Goal: Check status: Check status

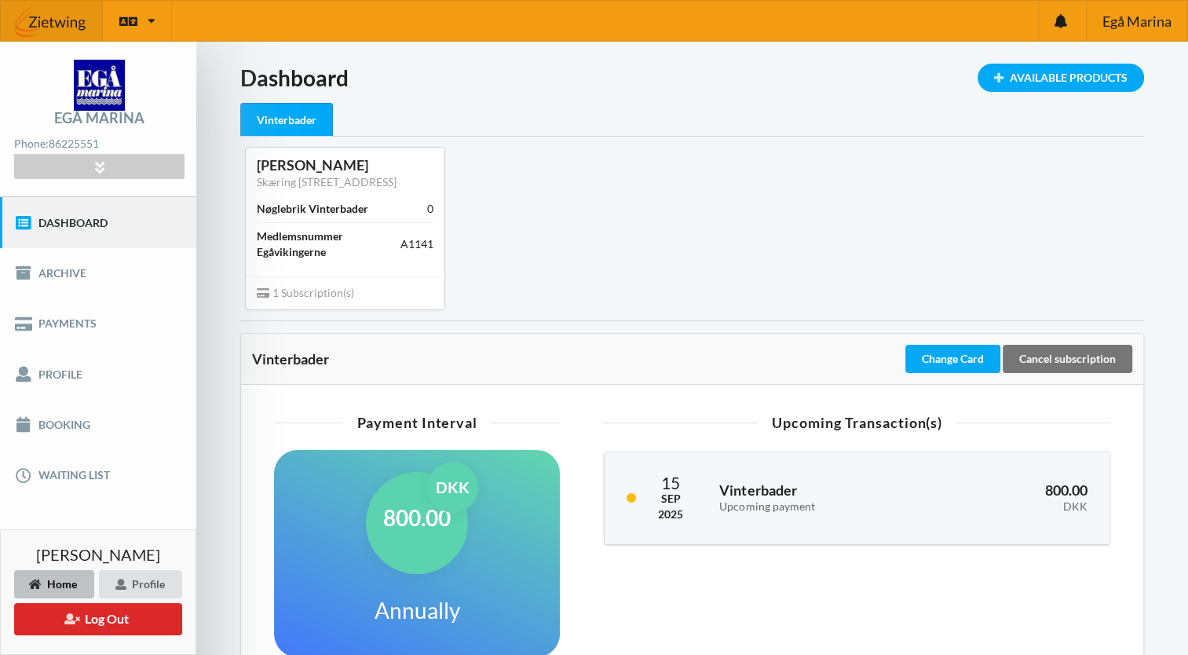
scroll to position [334, 0]
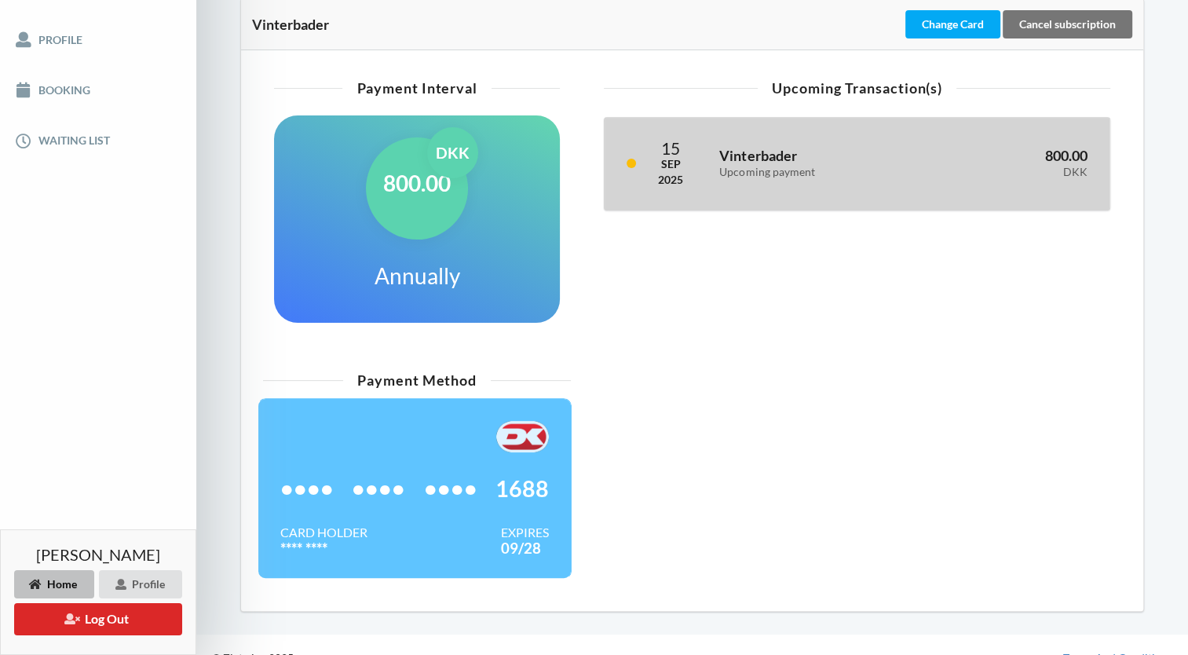
click at [721, 178] on div "Vinterbader Upcoming payment" at bounding box center [818, 163] width 221 height 51
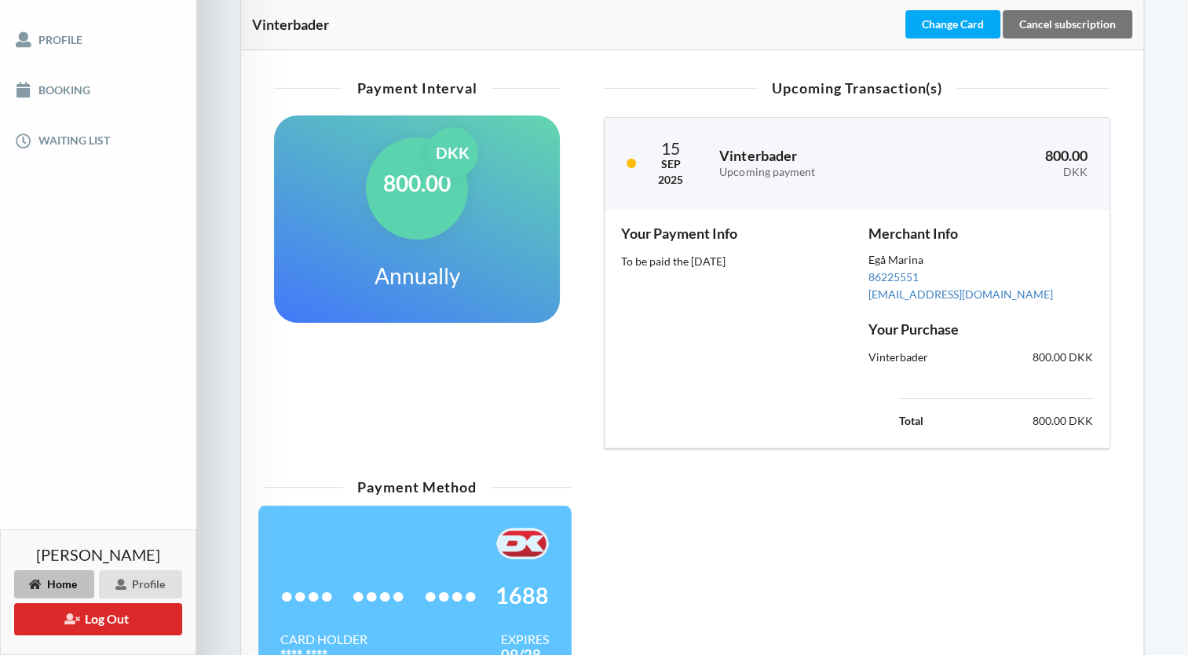
click at [700, 260] on div "To be paid the [DATE]" at bounding box center [733, 262] width 225 height 16
click at [710, 322] on div "Your Payment Info To be paid the [DATE]" at bounding box center [733, 328] width 247 height 227
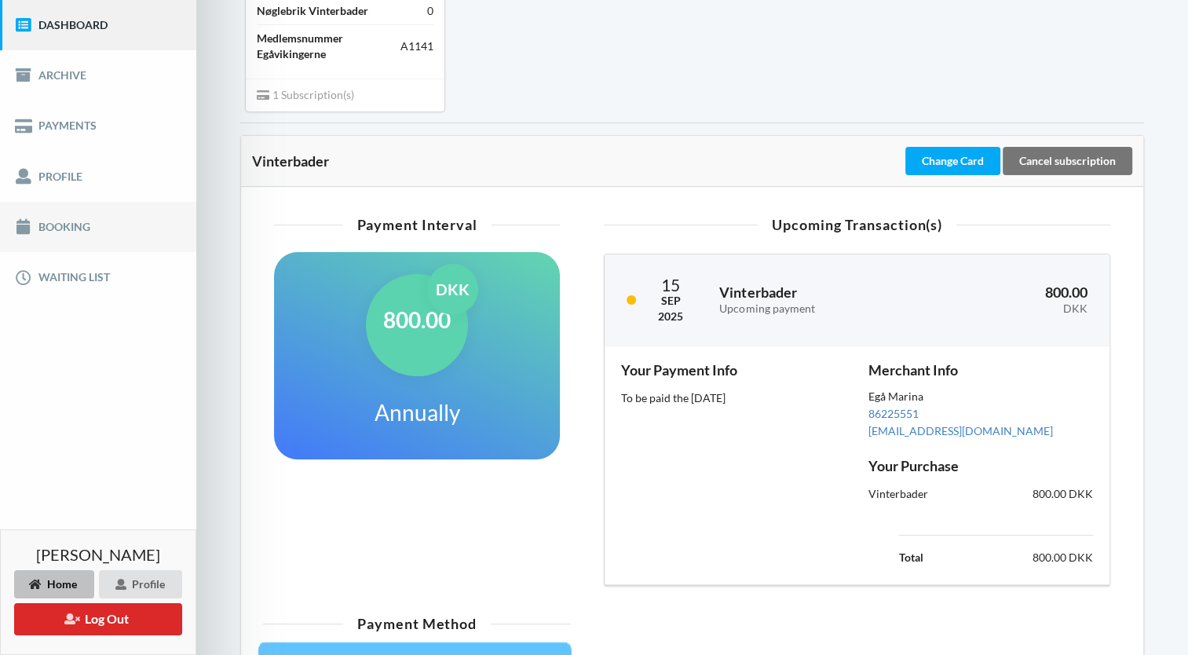
scroll to position [206, 0]
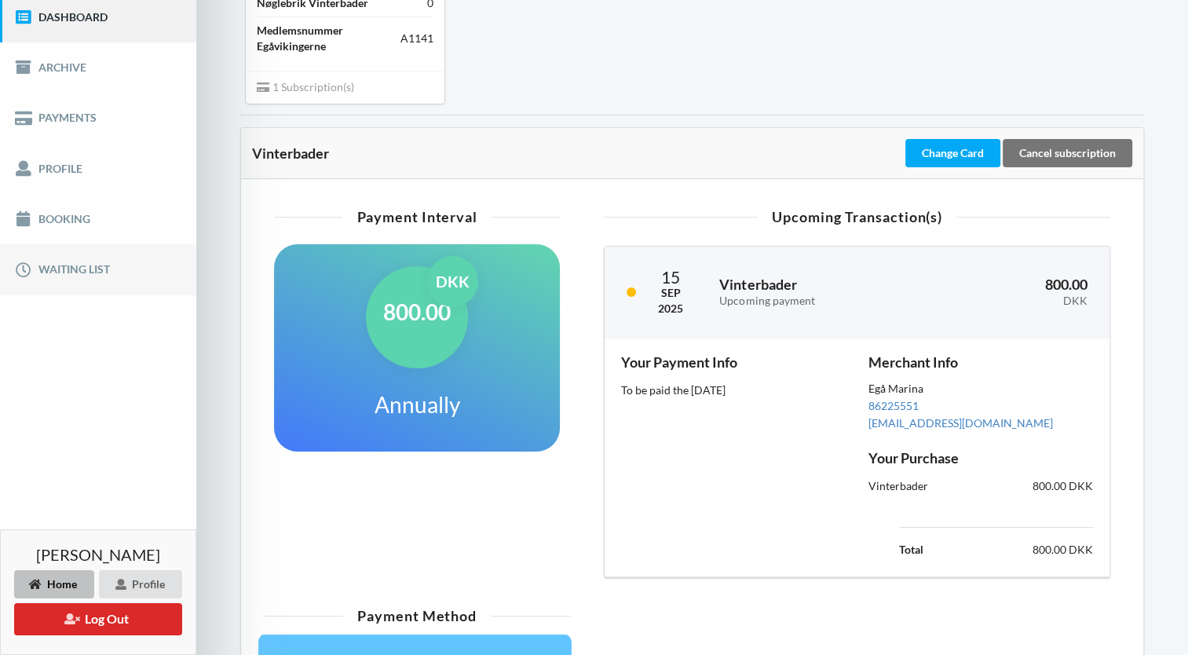
click at [78, 270] on link "Waiting list" at bounding box center [98, 269] width 196 height 50
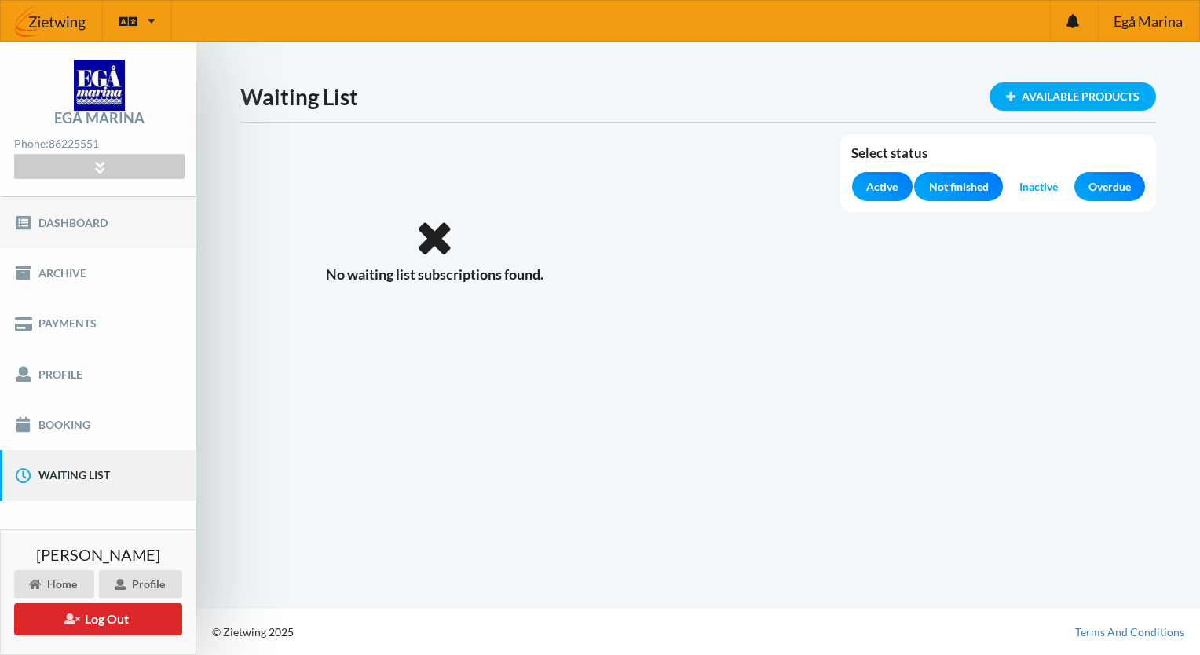
click at [64, 221] on link "Dashboard" at bounding box center [98, 222] width 196 height 50
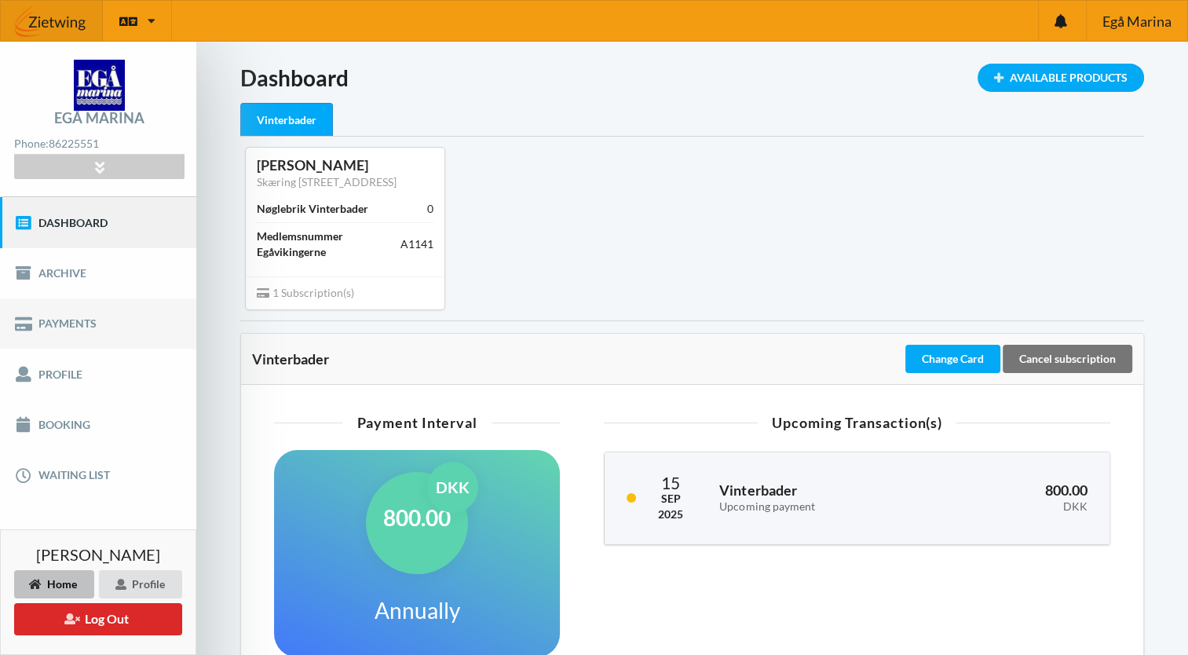
click at [64, 312] on link "Payments" at bounding box center [98, 323] width 196 height 50
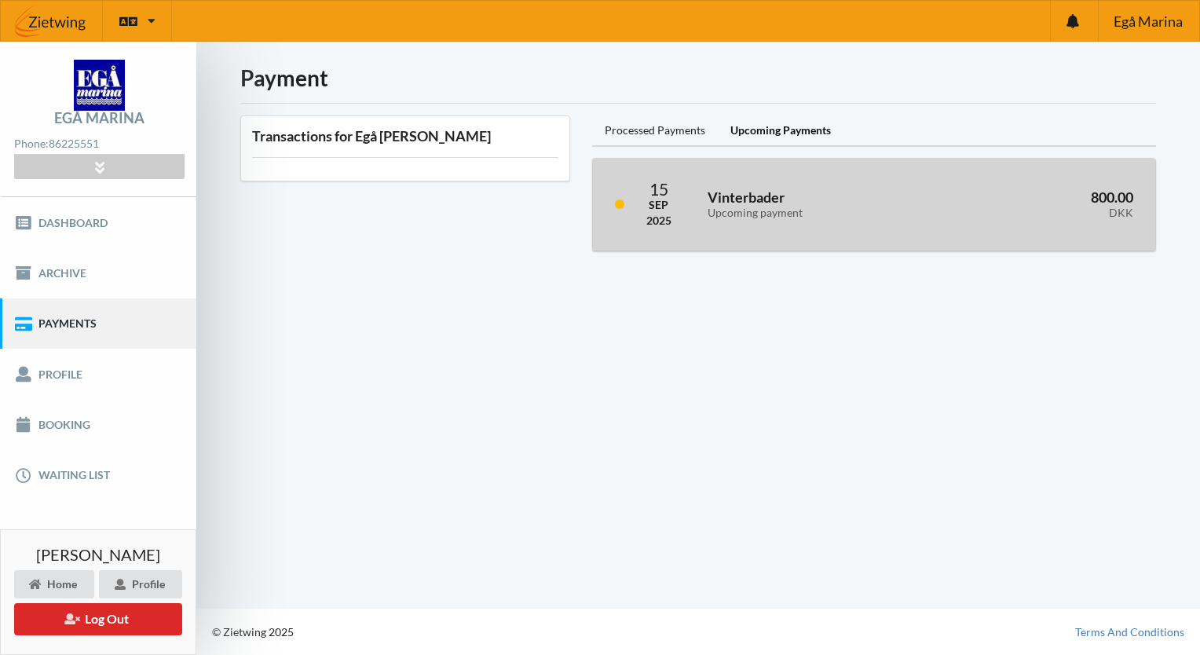
click at [722, 203] on h3 "Vinterbader Upcoming payment" at bounding box center [821, 203] width 228 height 31
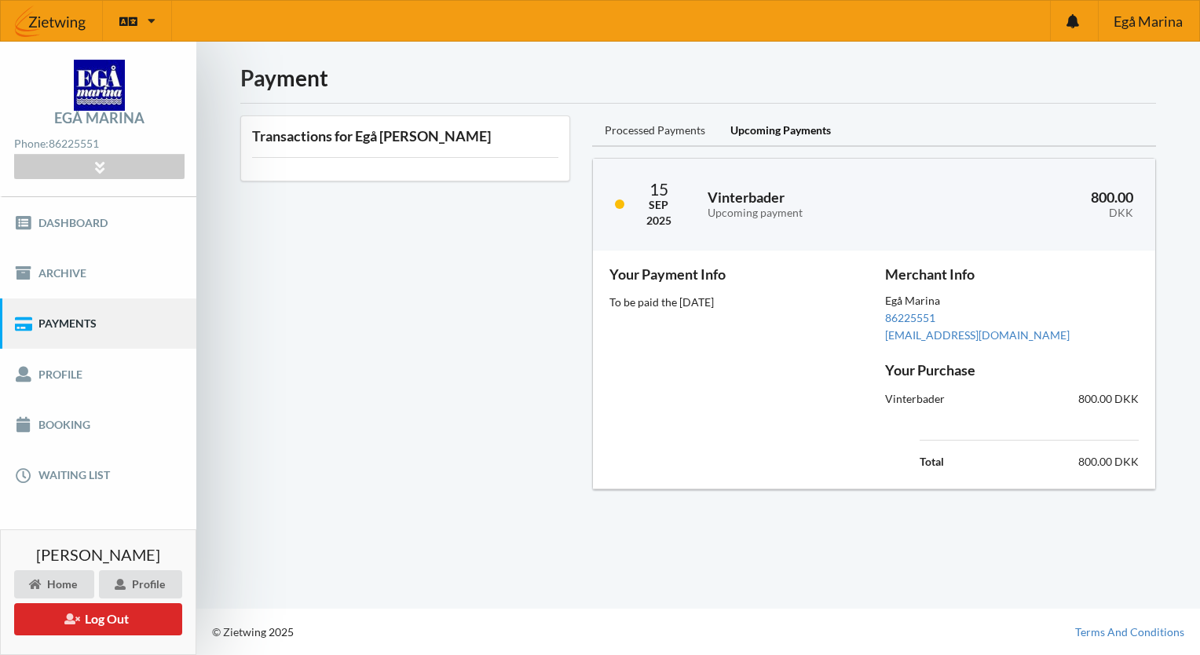
click at [656, 130] on div "Processed Payments" at bounding box center [655, 130] width 126 height 31
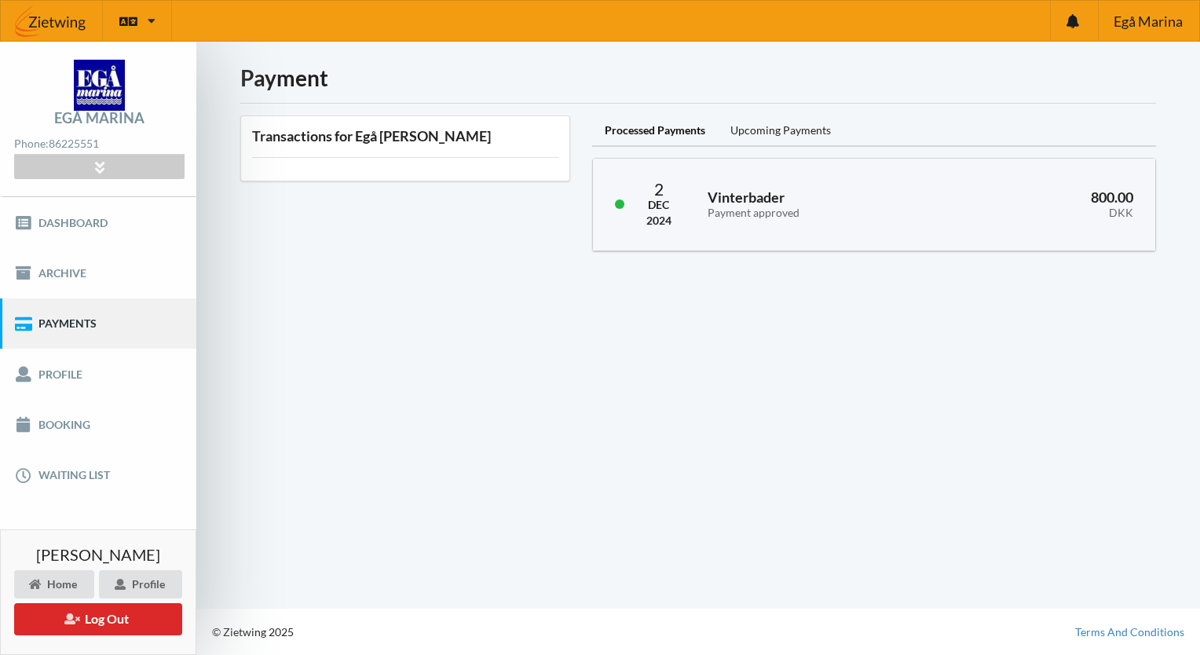
click at [656, 130] on div "Processed Payments" at bounding box center [655, 130] width 126 height 31
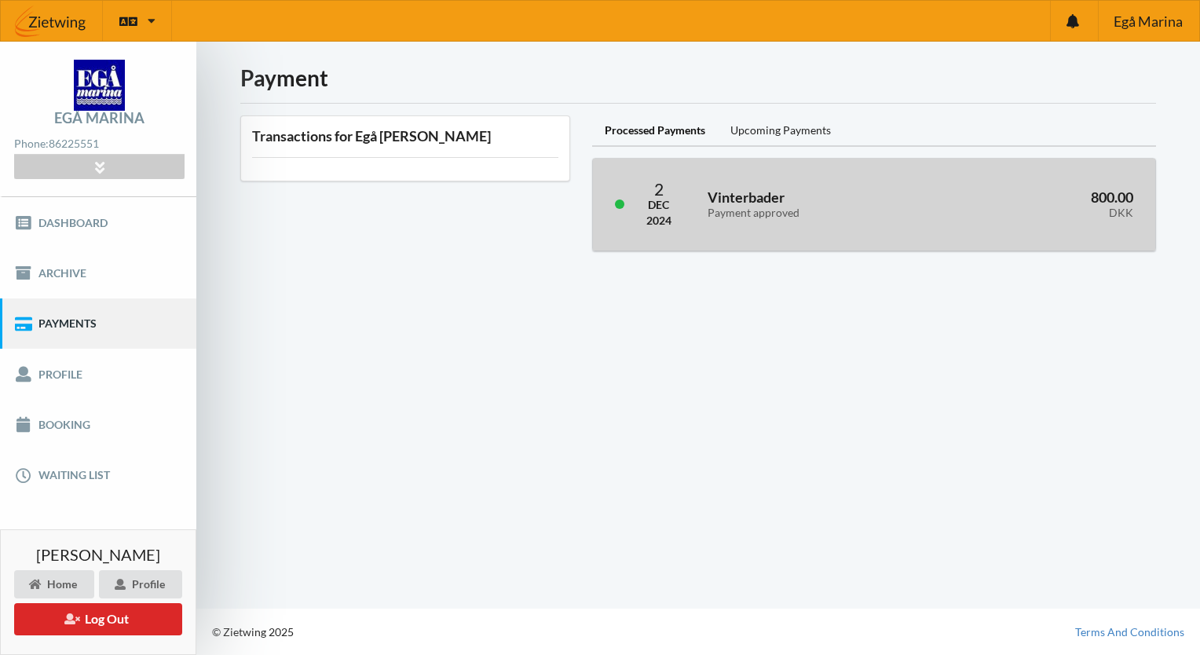
click at [663, 193] on div "2" at bounding box center [658, 189] width 25 height 16
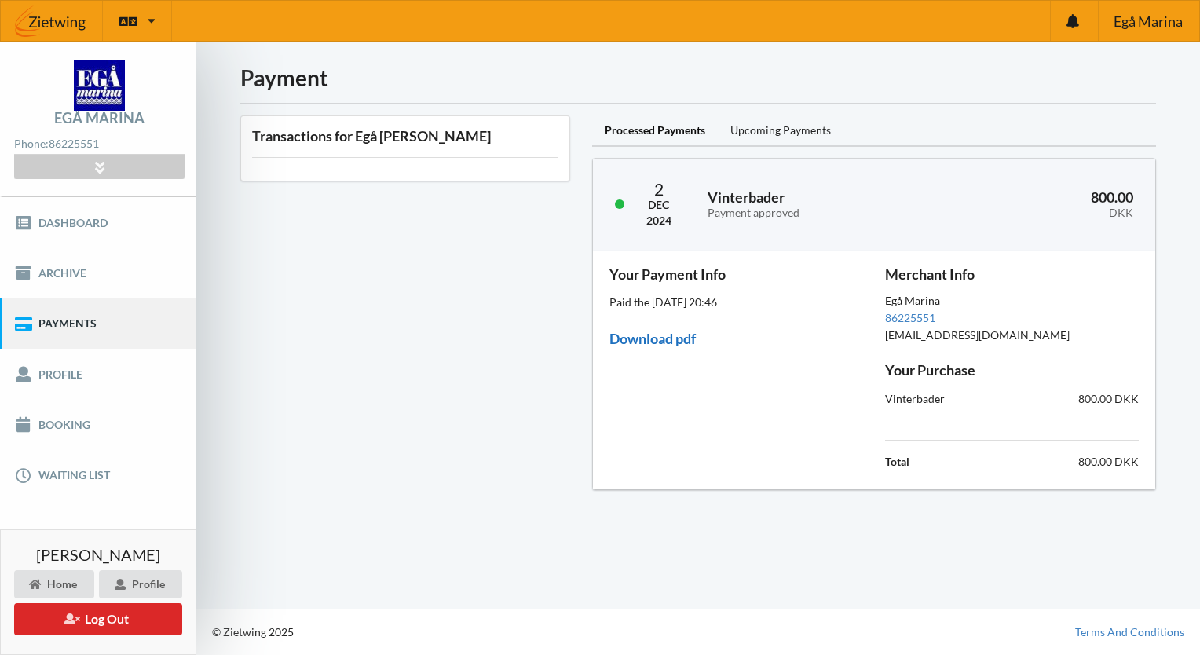
click at [662, 339] on link "Download pdf" at bounding box center [652, 338] width 86 height 17
click at [765, 124] on div "Upcoming Payments" at bounding box center [781, 130] width 126 height 31
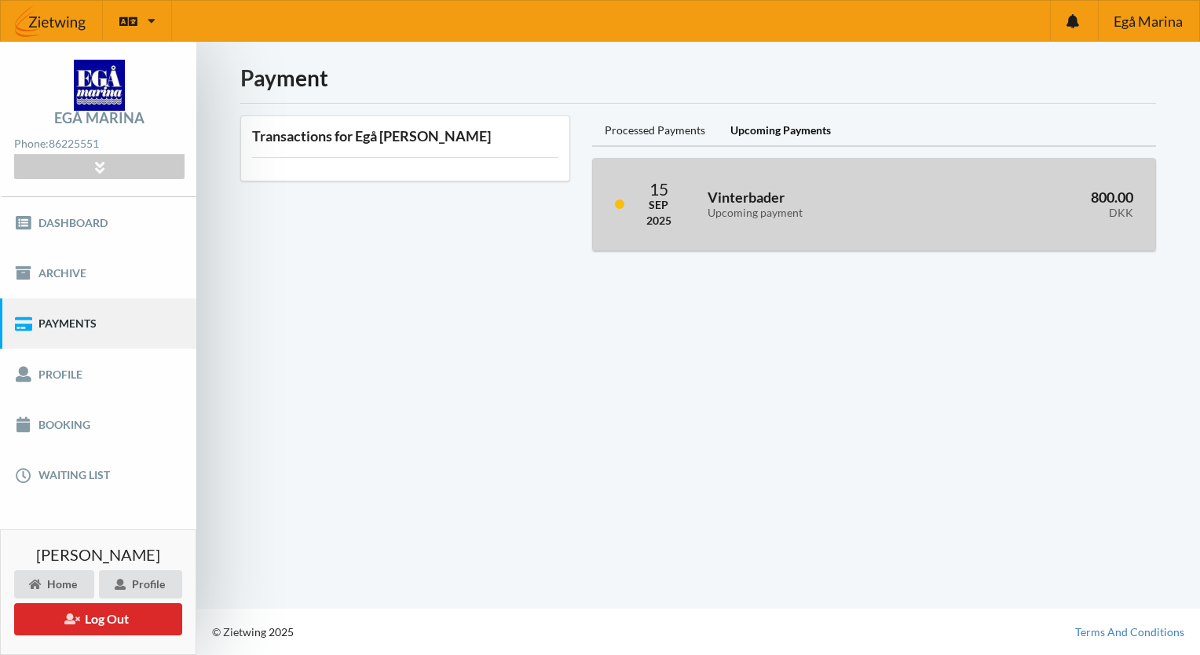
click at [738, 207] on div "Upcoming payment" at bounding box center [821, 212] width 228 height 13
